Goal: Find specific page/section: Find specific page/section

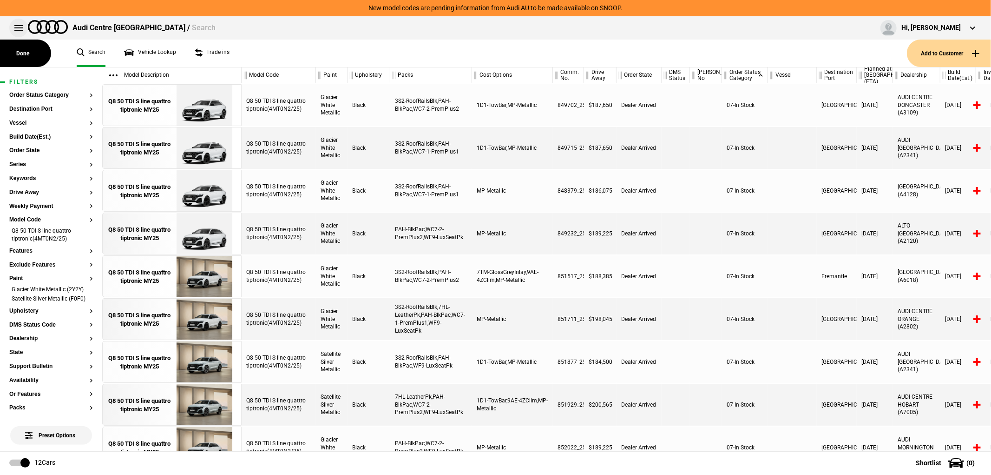
click at [21, 26] on button at bounding box center [18, 28] width 19 height 19
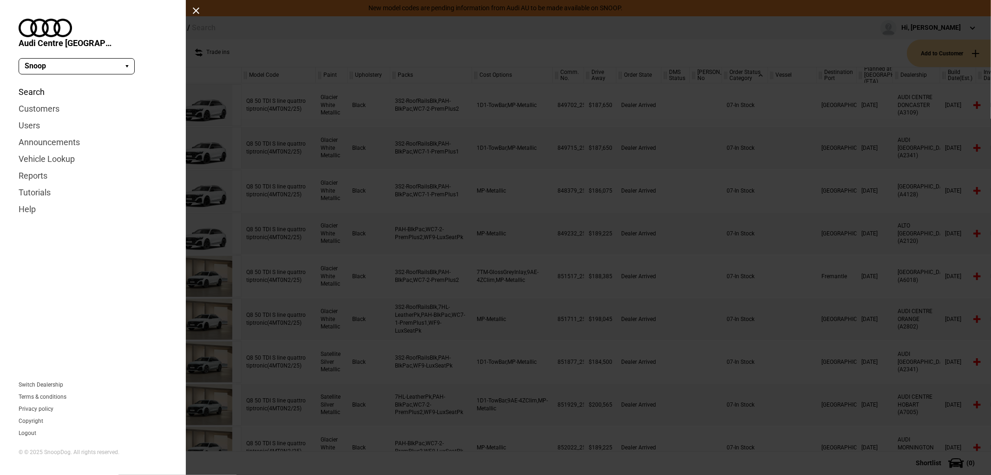
click at [43, 84] on link "Search" at bounding box center [93, 92] width 149 height 17
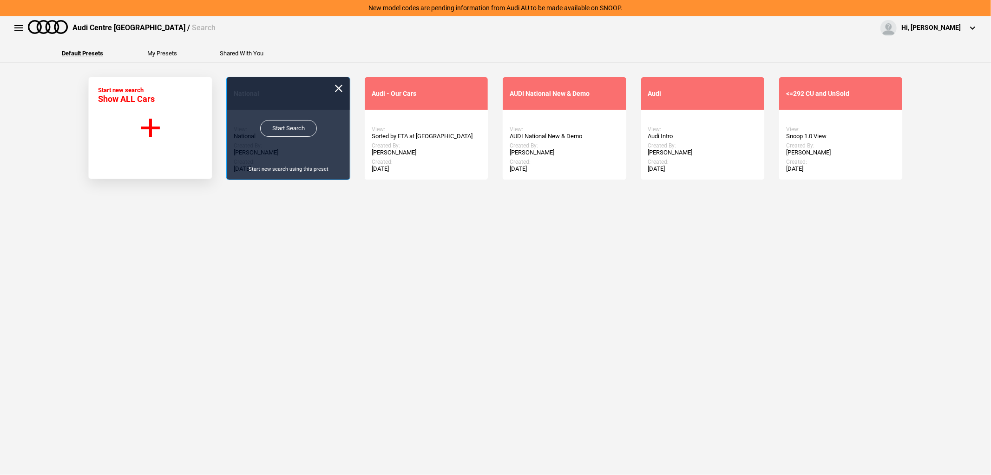
click at [299, 126] on link "Start Search" at bounding box center [288, 128] width 57 height 17
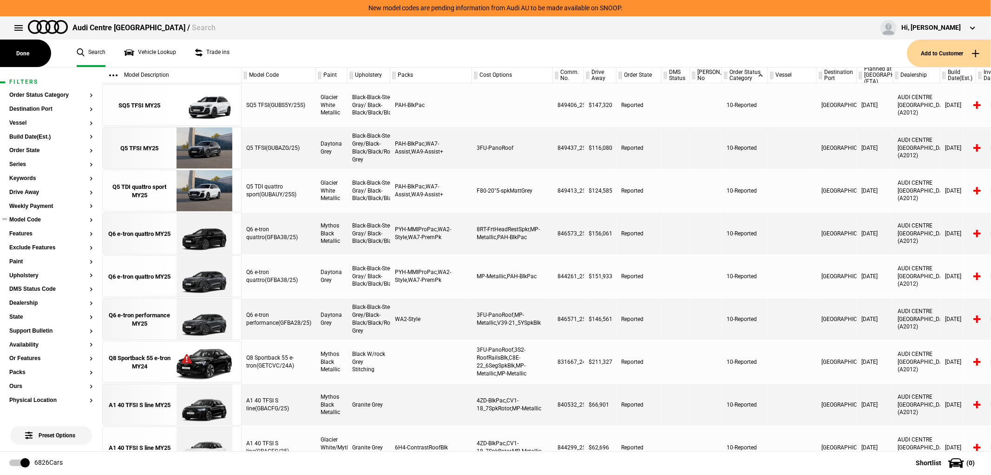
click at [40, 217] on button "Model Code" at bounding box center [51, 220] width 84 height 7
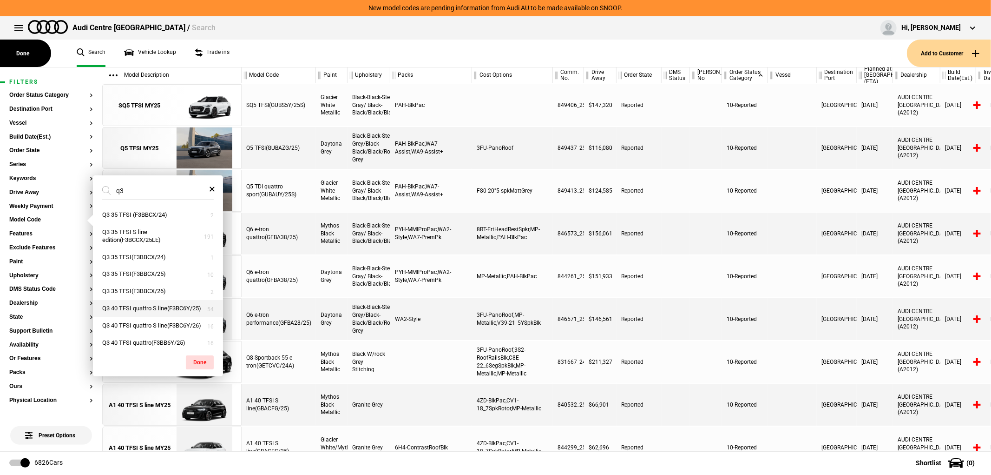
type input "q3"
click at [168, 309] on button "Q3 40 TFSI quattro S line(F3BC6Y/25)" at bounding box center [158, 308] width 130 height 17
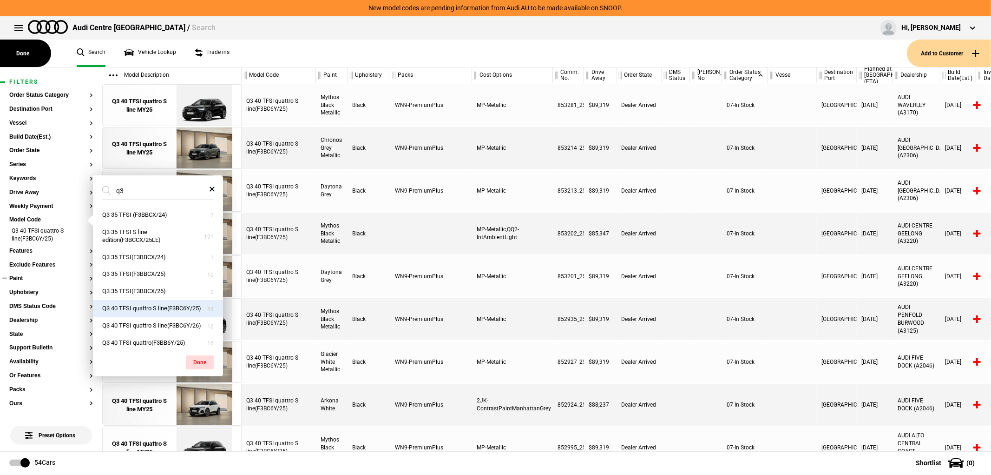
click at [40, 279] on button "Paint" at bounding box center [51, 278] width 84 height 7
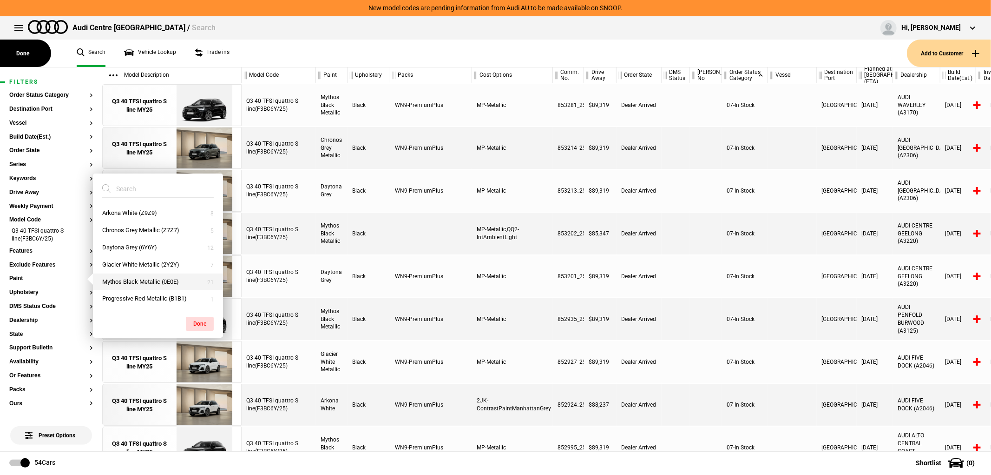
click at [158, 282] on button "Mythos Black Metallic (0E0E)" at bounding box center [158, 281] width 130 height 17
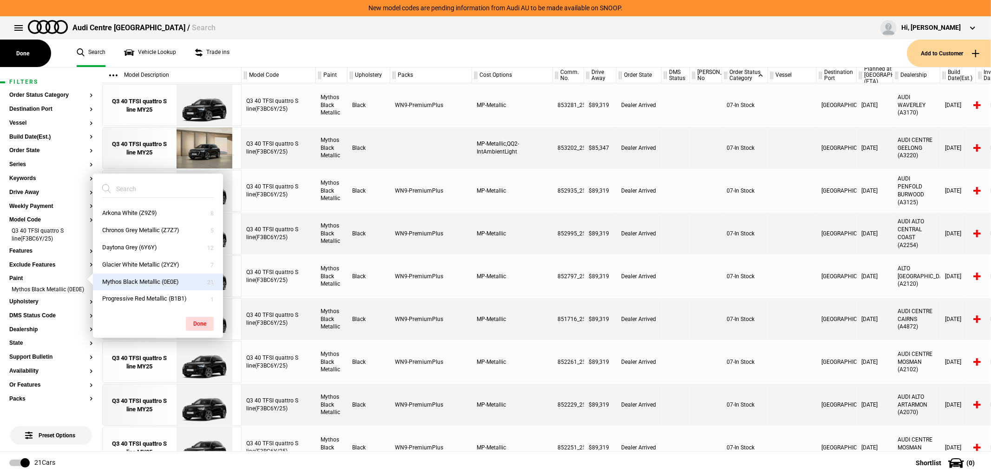
click at [753, 294] on div "07-In Stock" at bounding box center [745, 276] width 46 height 42
